Goal: Contribute content: Add original content to the website for others to see

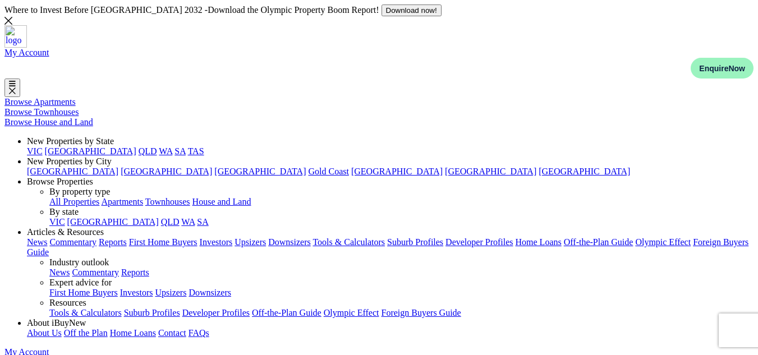
click at [56, 27] on div "Posts" at bounding box center [28, 22] width 56 height 10
click at [19, 27] on link "Posts" at bounding box center [9, 22] width 19 height 10
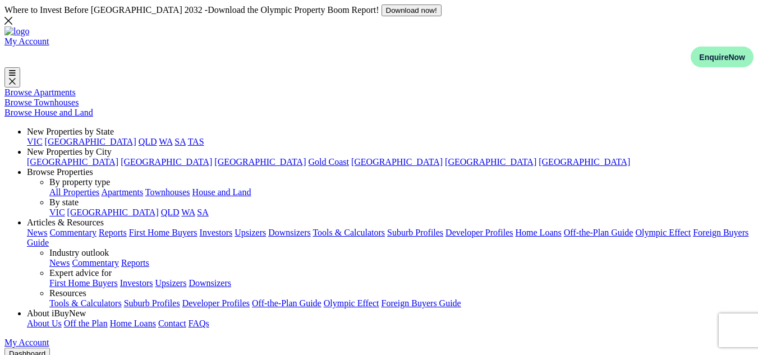
select select "4"
select select "17"
select select "1590"
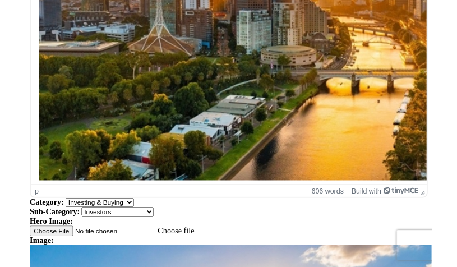
scroll to position [894, 0]
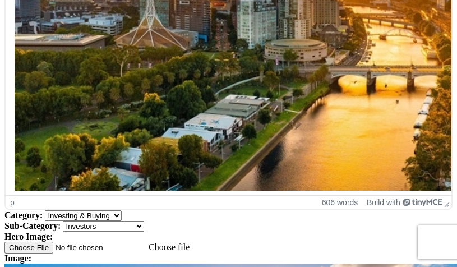
type input "A"
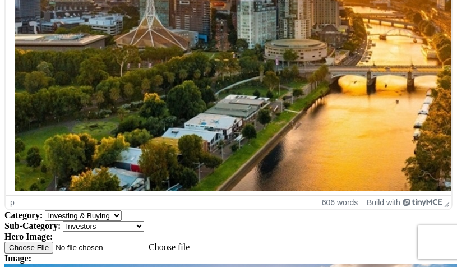
type input "CAPI"
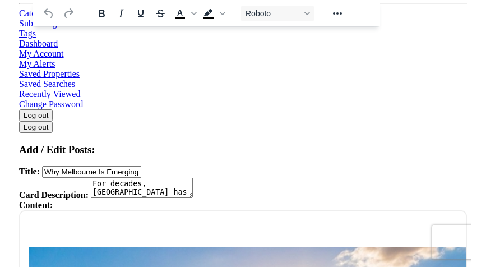
scroll to position [355, 0]
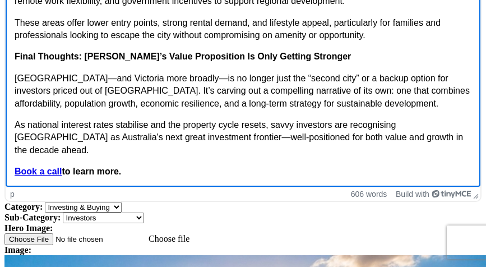
scroll to position [878, 0]
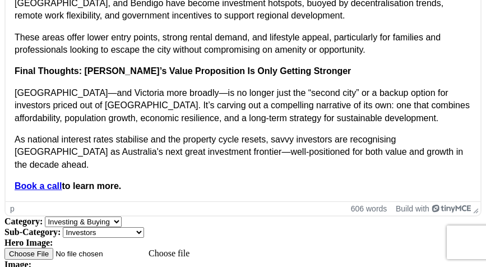
select select "1"
